Goal: Task Accomplishment & Management: Use online tool/utility

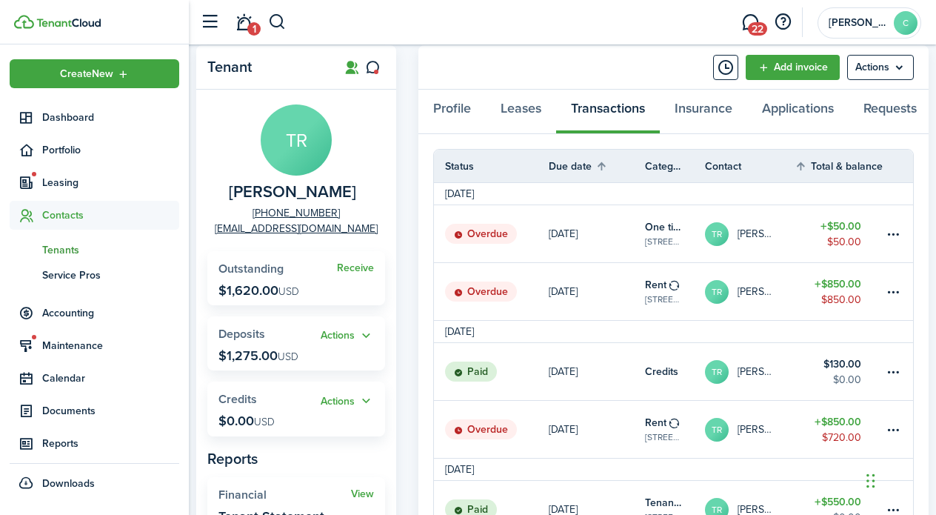
click at [650, 14] on header-wrapper "1 22 [PERSON_NAME]" at bounding box center [557, 22] width 729 height 44
click at [253, 27] on span "1" at bounding box center [253, 28] width 13 height 13
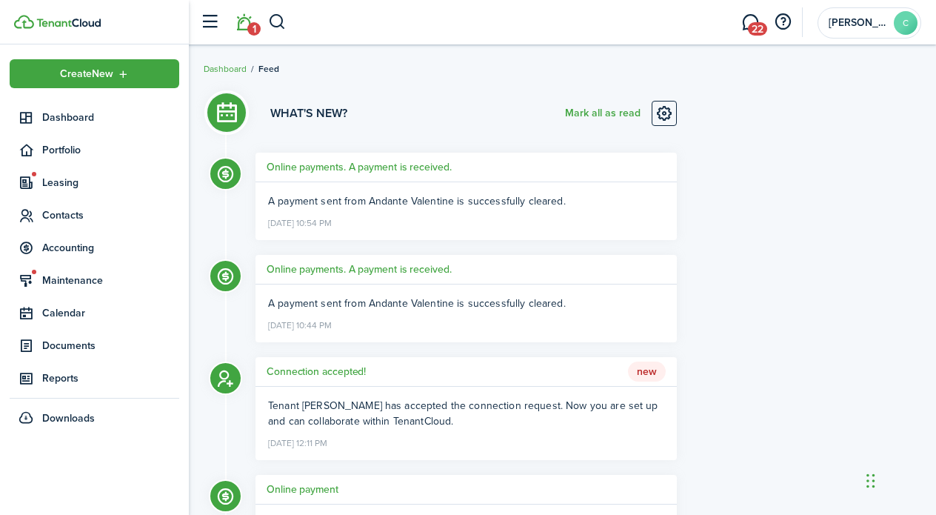
click at [647, 376] on span "New" at bounding box center [647, 371] width 38 height 21
click at [647, 376] on body "Create New Dashboard Portfolio Leasing Contacts Accounting Maintenance Calendar…" at bounding box center [468, 257] width 936 height 515
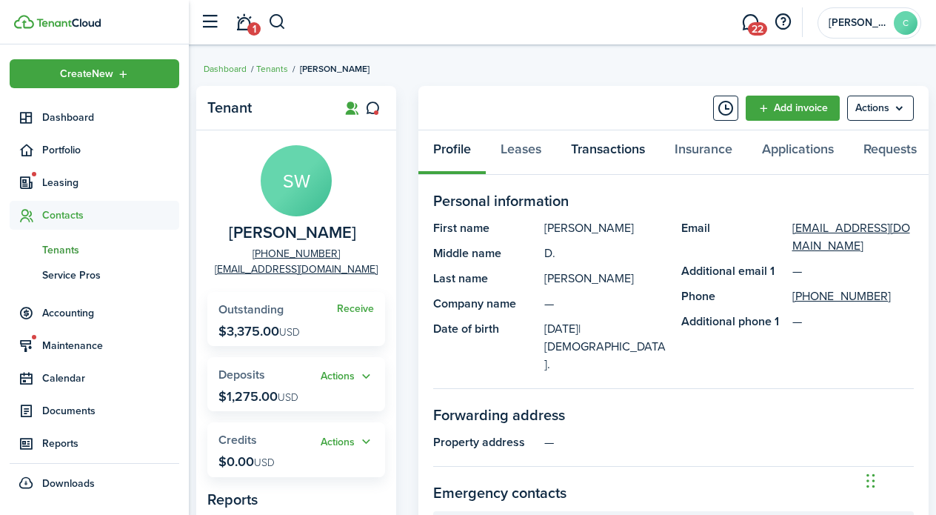
click at [599, 150] on link "Transactions" at bounding box center [608, 152] width 104 height 44
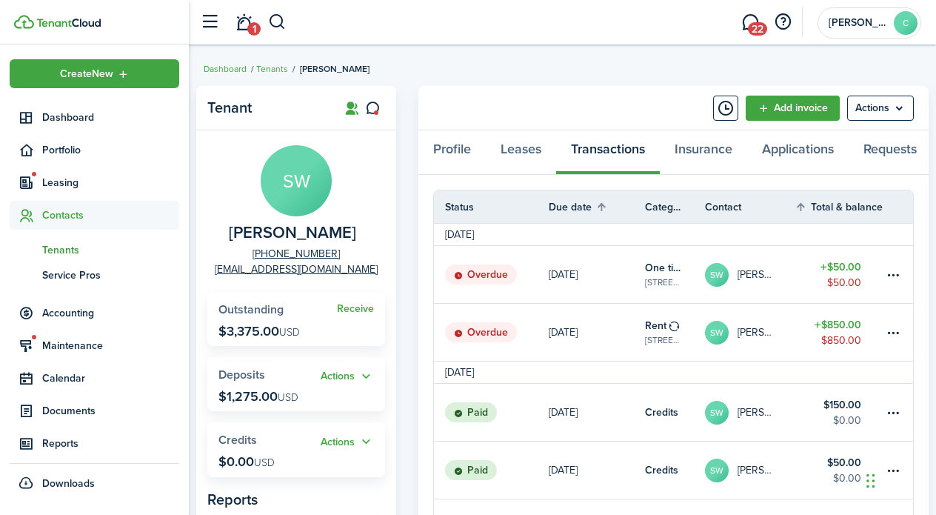
scroll to position [15, 0]
click at [735, 246] on tr "[DATE]" at bounding box center [673, 235] width 479 height 22
click at [67, 345] on span "Maintenance" at bounding box center [110, 346] width 137 height 16
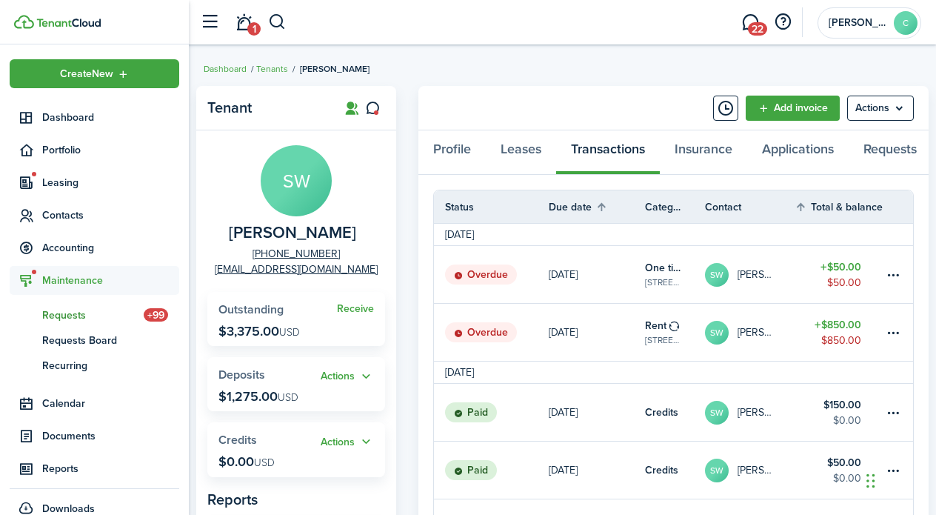
click at [158, 314] on span "+99" at bounding box center [156, 314] width 24 height 13
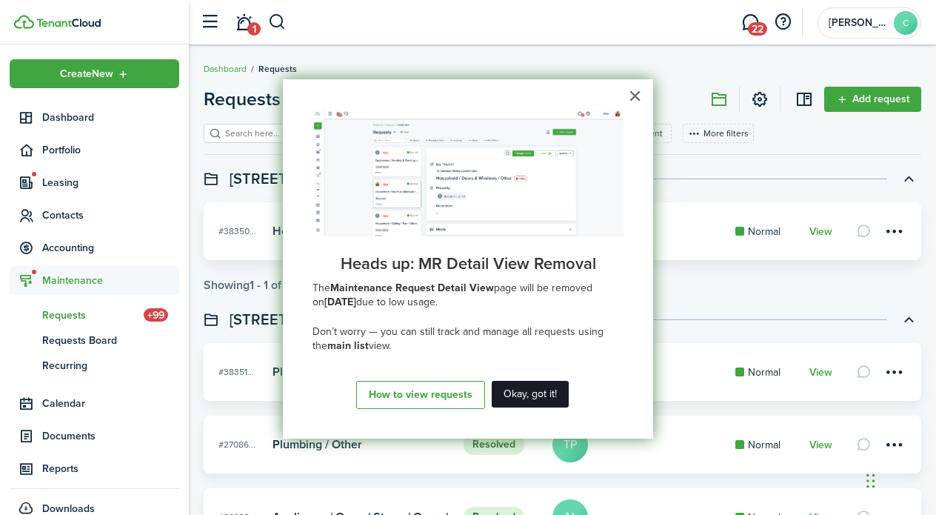
click at [533, 396] on button "Okay, got it!" at bounding box center [530, 394] width 77 height 27
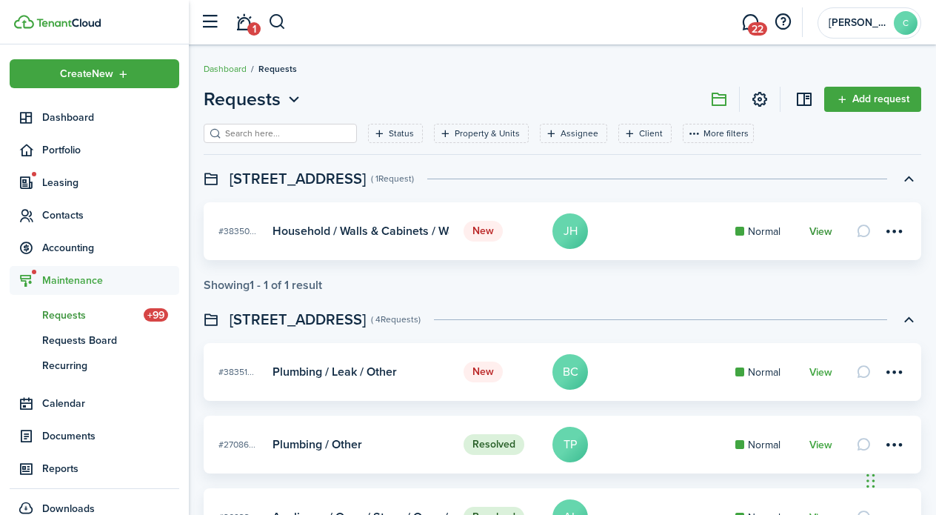
click at [818, 229] on link "View" at bounding box center [821, 232] width 23 height 12
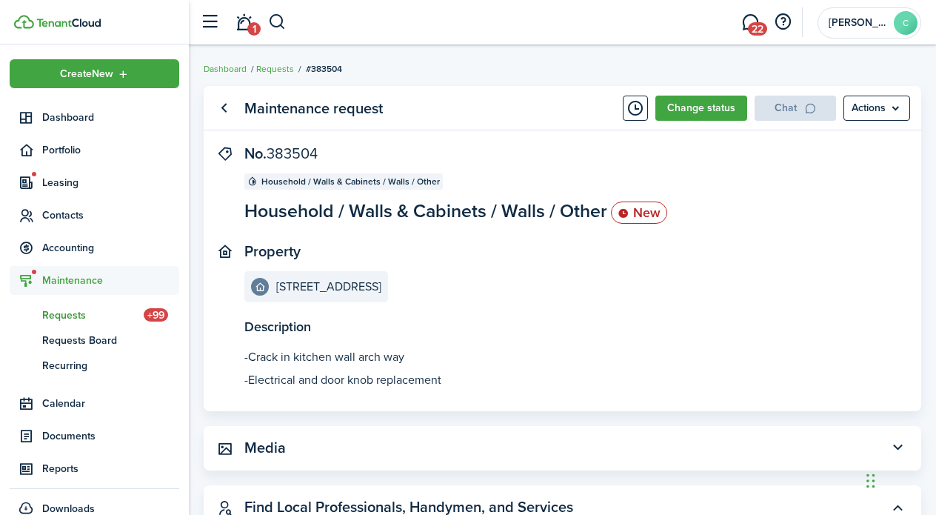
click at [637, 211] on status "New" at bounding box center [639, 212] width 56 height 22
click at [884, 107] on menu-btn "Actions" at bounding box center [877, 108] width 67 height 25
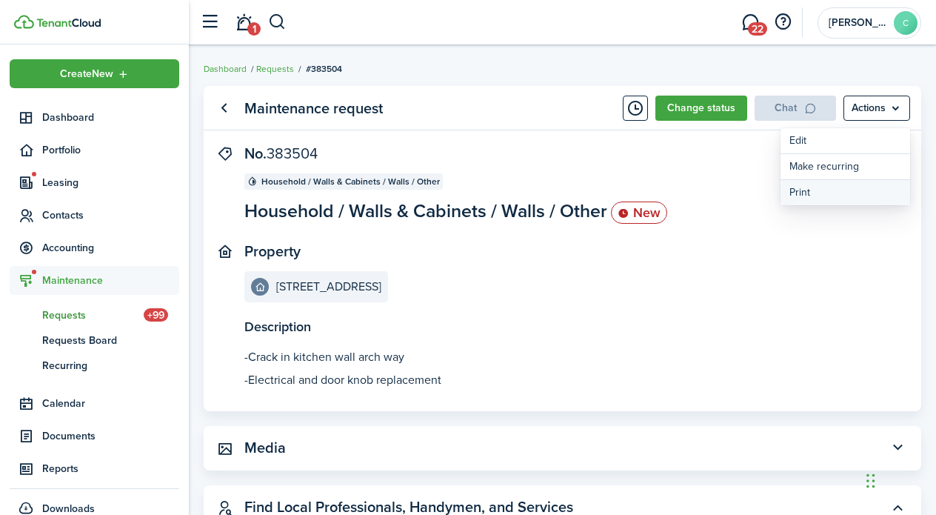
click at [802, 190] on button "Print" at bounding box center [846, 192] width 130 height 25
